Goal: Information Seeking & Learning: Learn about a topic

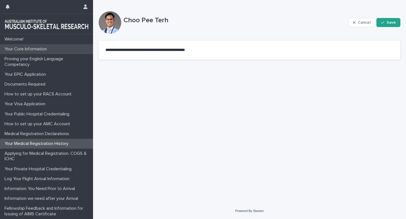
click at [28, 51] on p "Your Core Information" at bounding box center [26, 49] width 49 height 5
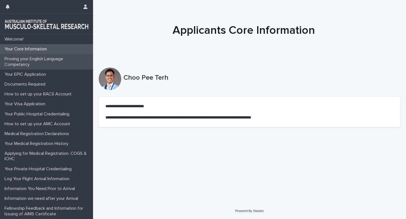
click at [31, 63] on p "Proving your English Language Competancy" at bounding box center [47, 61] width 91 height 11
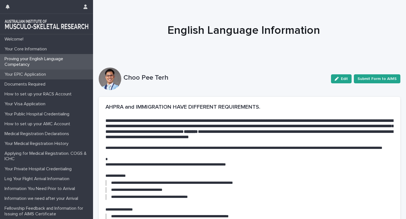
click at [29, 74] on p "Your EPIC Application" at bounding box center [26, 74] width 48 height 5
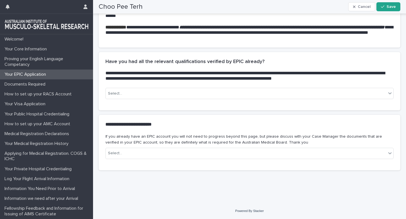
scroll to position [166, 0]
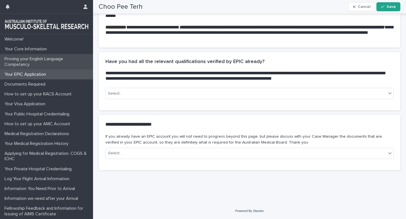
click at [38, 60] on p "Proving your English Language Competancy" at bounding box center [47, 61] width 91 height 11
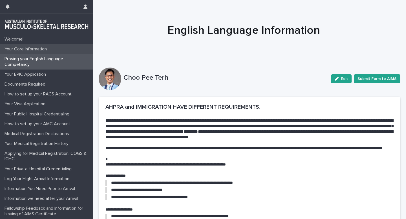
click at [30, 50] on p "Your Core Information" at bounding box center [26, 49] width 49 height 5
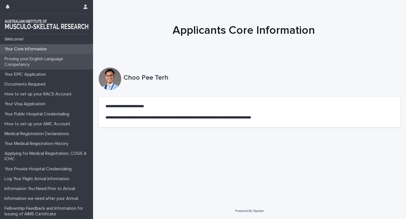
click at [36, 65] on p "Proving your English Language Competancy" at bounding box center [47, 61] width 91 height 11
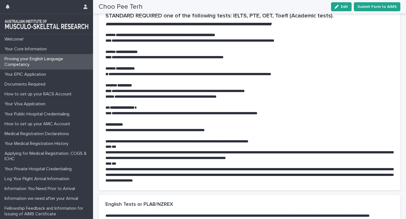
scroll to position [700, 0]
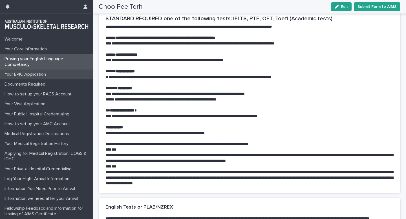
click at [27, 76] on p "Your EPIC Application" at bounding box center [26, 74] width 48 height 5
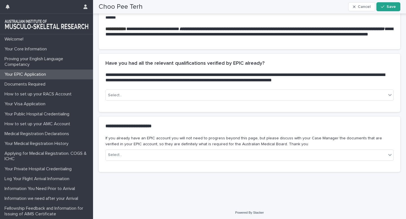
scroll to position [166, 0]
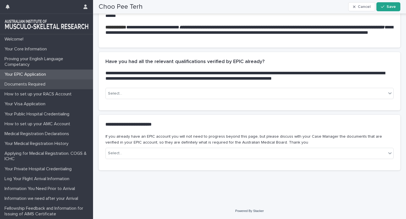
click at [42, 86] on p "Documents Required" at bounding box center [26, 84] width 48 height 5
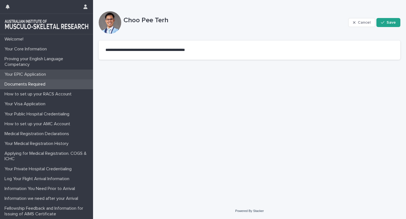
click at [24, 76] on p "Your EPIC Application" at bounding box center [26, 74] width 48 height 5
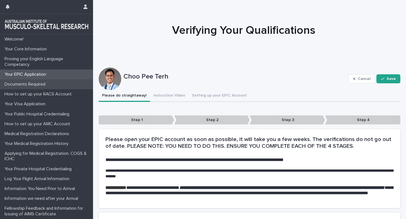
click at [25, 87] on p "Documents Required" at bounding box center [26, 84] width 48 height 5
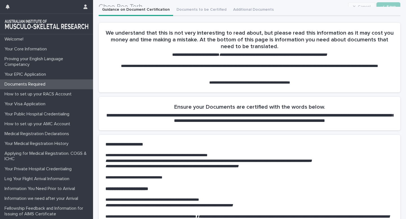
scroll to position [28, 0]
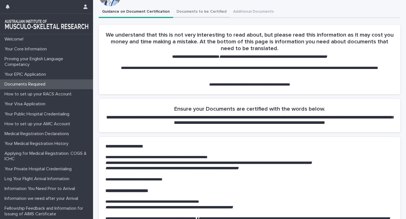
click at [196, 10] on div "**********" at bounding box center [250, 205] width 302 height 399
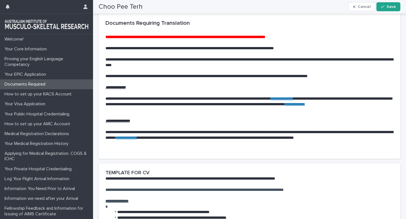
scroll to position [79, 0]
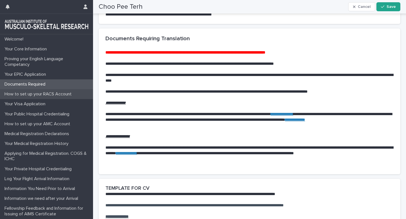
click at [48, 97] on div "How to set up your RACS Account" at bounding box center [46, 94] width 93 height 10
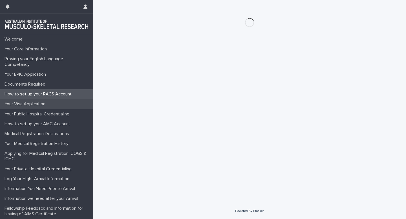
click at [46, 105] on p "Your Visa Application" at bounding box center [26, 104] width 48 height 5
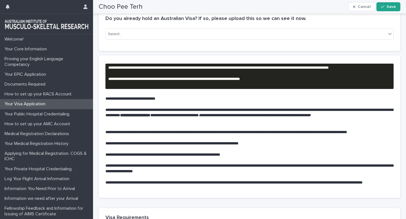
scroll to position [59, 0]
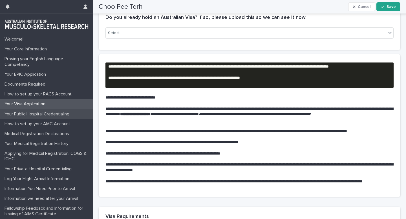
click at [36, 114] on p "Your Public Hospital Credentialing" at bounding box center [38, 114] width 72 height 5
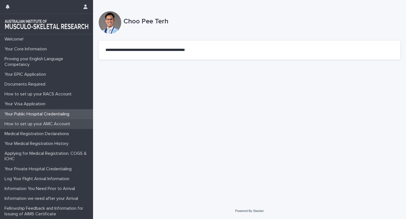
click at [34, 123] on p "How to set up your AMC Account" at bounding box center [38, 124] width 72 height 5
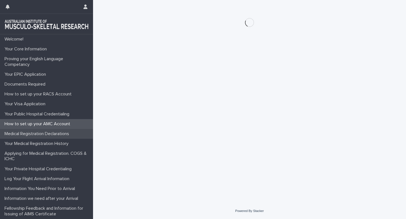
click at [36, 136] on p "Medical Registration Declarations" at bounding box center [37, 133] width 71 height 5
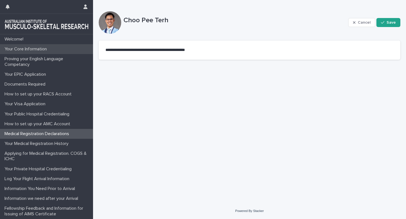
click at [18, 51] on p "Your Core Information" at bounding box center [26, 49] width 49 height 5
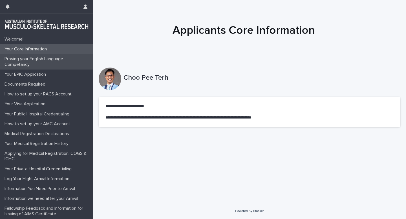
click at [23, 61] on p "Proving your English Language Competancy" at bounding box center [47, 61] width 91 height 11
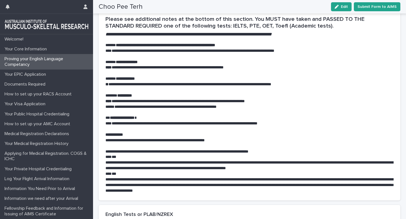
scroll to position [693, 0]
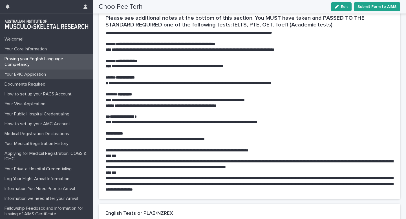
click at [25, 73] on p "Your EPIC Application" at bounding box center [26, 74] width 48 height 5
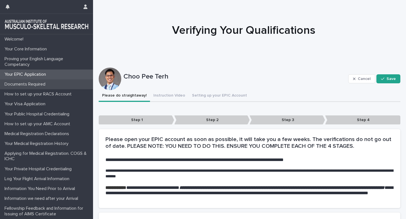
click at [21, 85] on p "Documents Required" at bounding box center [26, 84] width 48 height 5
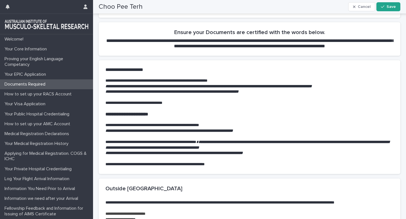
scroll to position [107, 0]
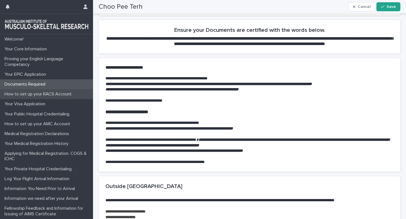
click at [59, 95] on p "How to set up your RACS Account" at bounding box center [39, 94] width 74 height 5
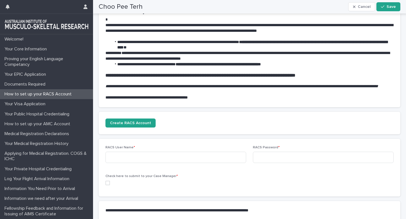
scroll to position [46, 0]
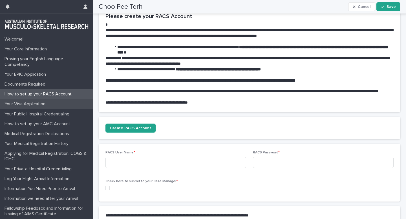
click at [40, 106] on p "Your Visa Application" at bounding box center [26, 104] width 48 height 5
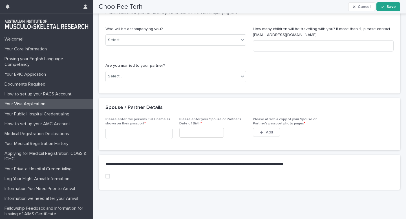
scroll to position [292, 0]
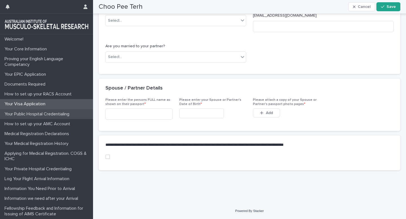
click at [40, 115] on p "Your Public Hospital Credentialing" at bounding box center [38, 114] width 72 height 5
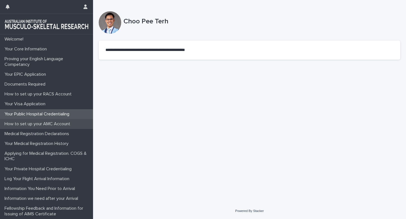
click at [39, 127] on div "How to set up your AMC Account" at bounding box center [46, 124] width 93 height 10
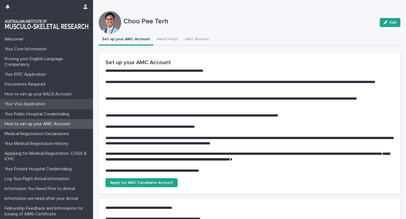
click at [28, 102] on p "Your Visa Application" at bounding box center [26, 104] width 48 height 5
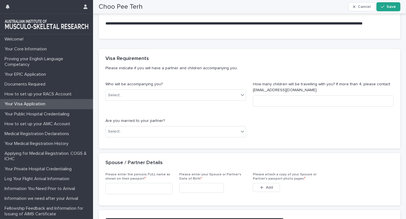
scroll to position [220, 0]
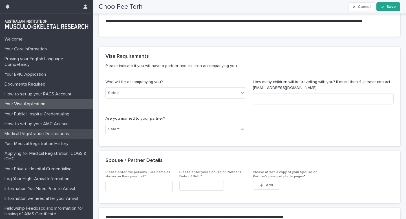
click at [41, 136] on p "Medical Registration Declarations" at bounding box center [37, 133] width 71 height 5
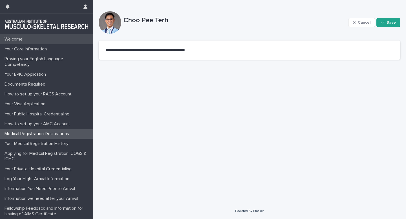
click at [27, 41] on p "Welcome!" at bounding box center [15, 39] width 26 height 5
